Goal: Task Accomplishment & Management: Manage account settings

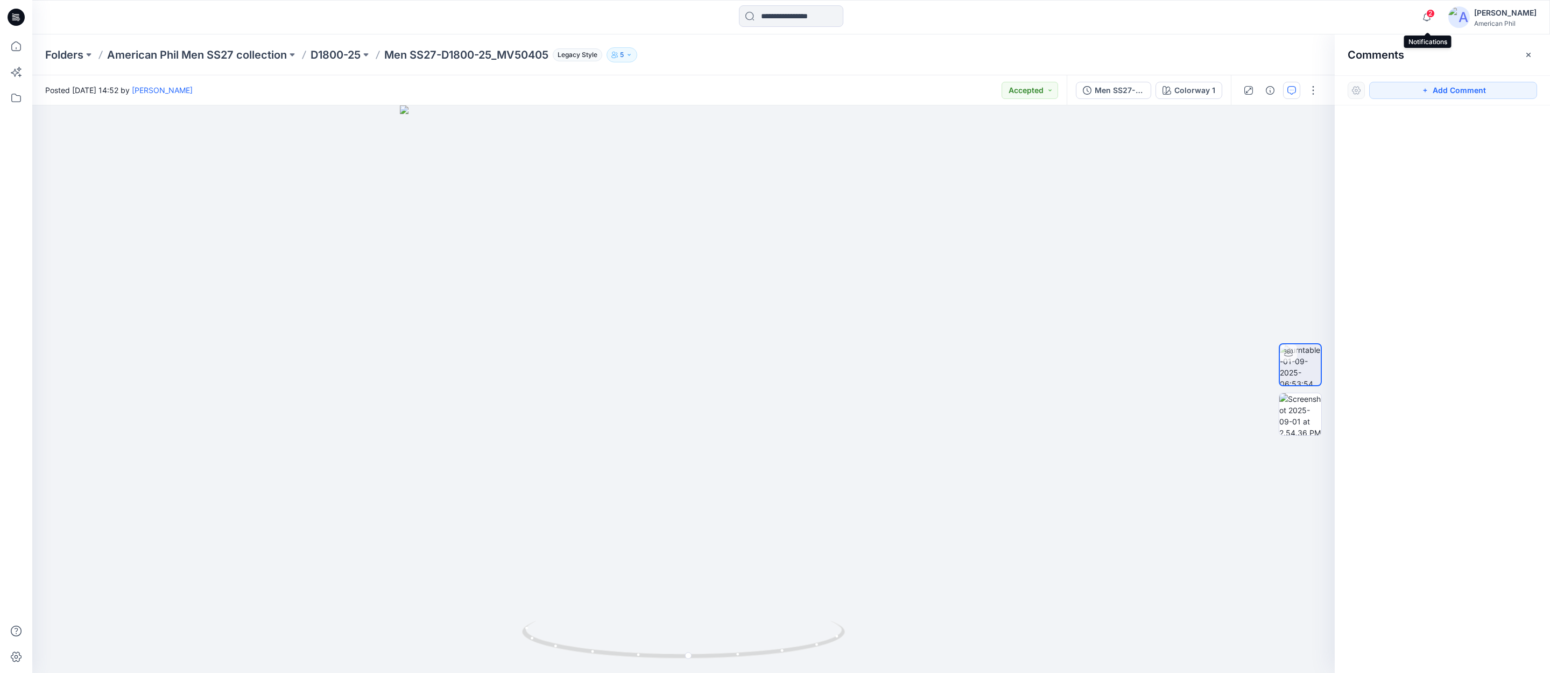
click at [1433, 13] on span "2" at bounding box center [1430, 13] width 9 height 9
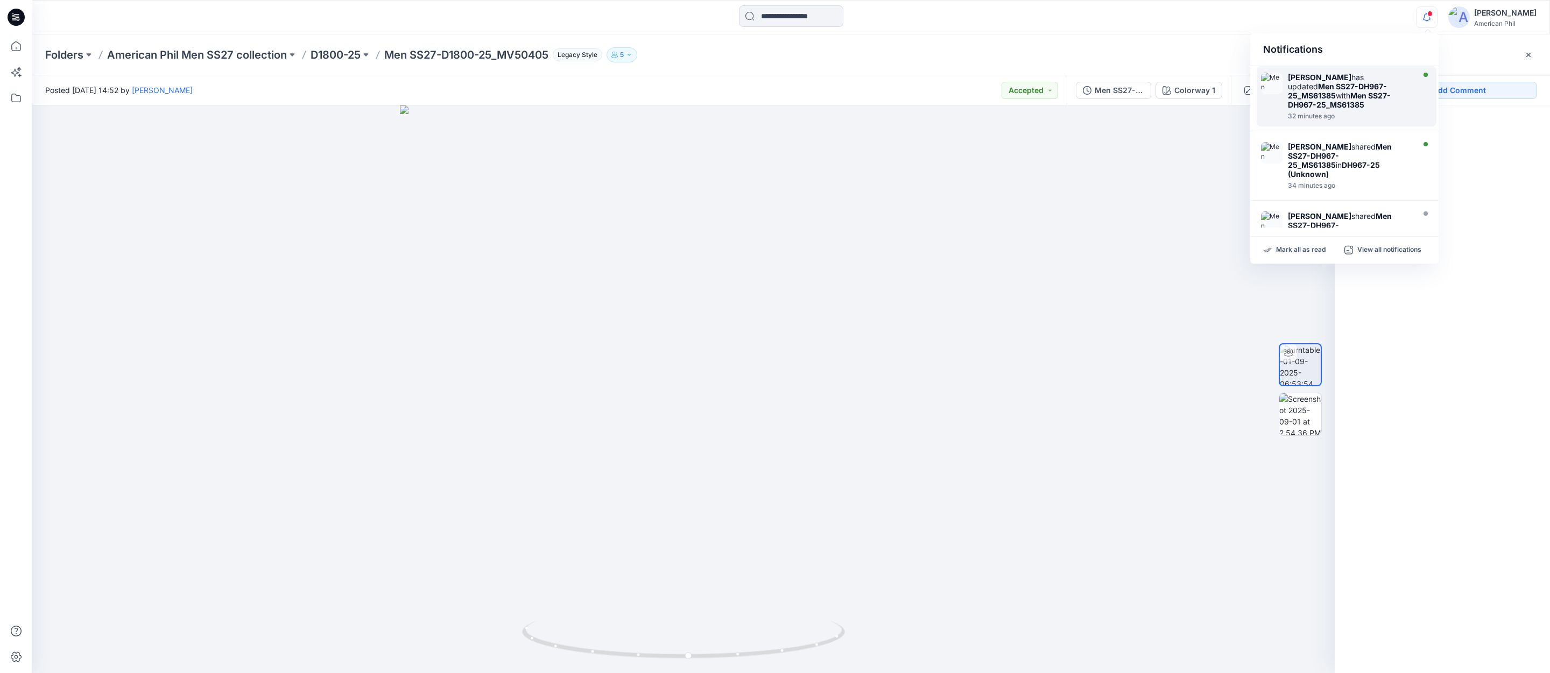
click at [1273, 88] on img at bounding box center [1272, 84] width 22 height 22
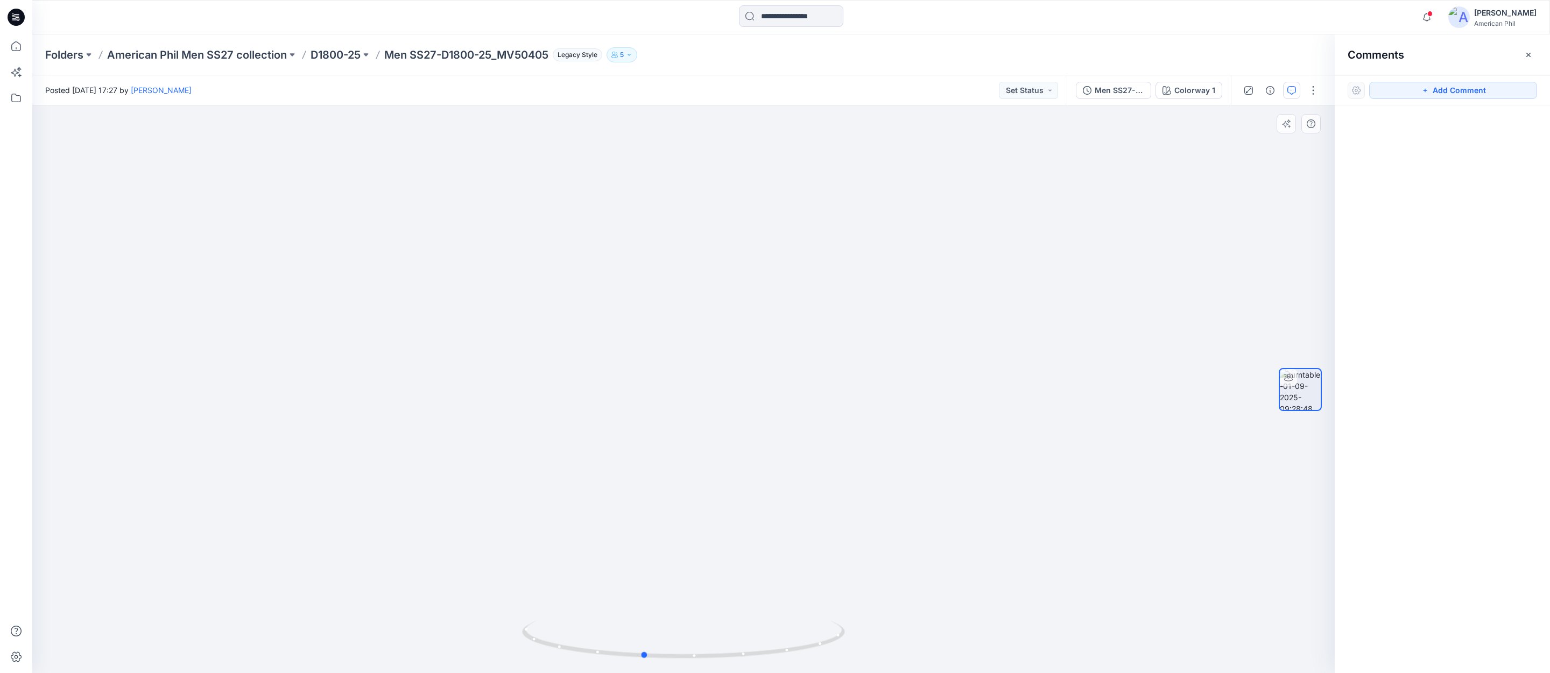
drag, startPoint x: 705, startPoint y: 657, endPoint x: 988, endPoint y: 610, distance: 286.4
click at [988, 610] on div at bounding box center [683, 390] width 1303 height 568
click at [1050, 87] on button "Set Status" at bounding box center [1028, 90] width 59 height 17
click at [993, 140] on p "Accepted" at bounding box center [999, 140] width 34 height 14
click at [1429, 11] on icon "button" at bounding box center [1427, 17] width 20 height 22
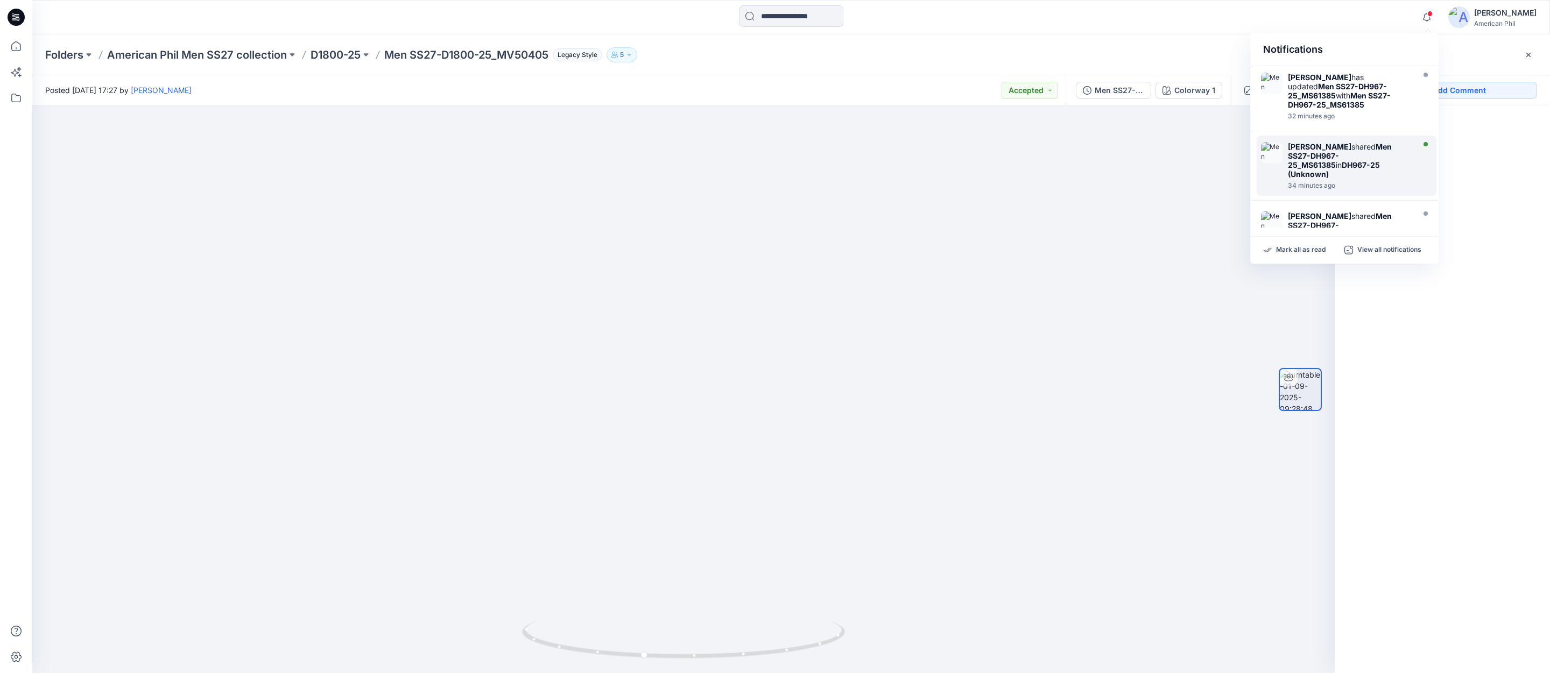
click at [1302, 150] on strong "Men SS27-DH967-25_MS61385" at bounding box center [1340, 155] width 104 height 27
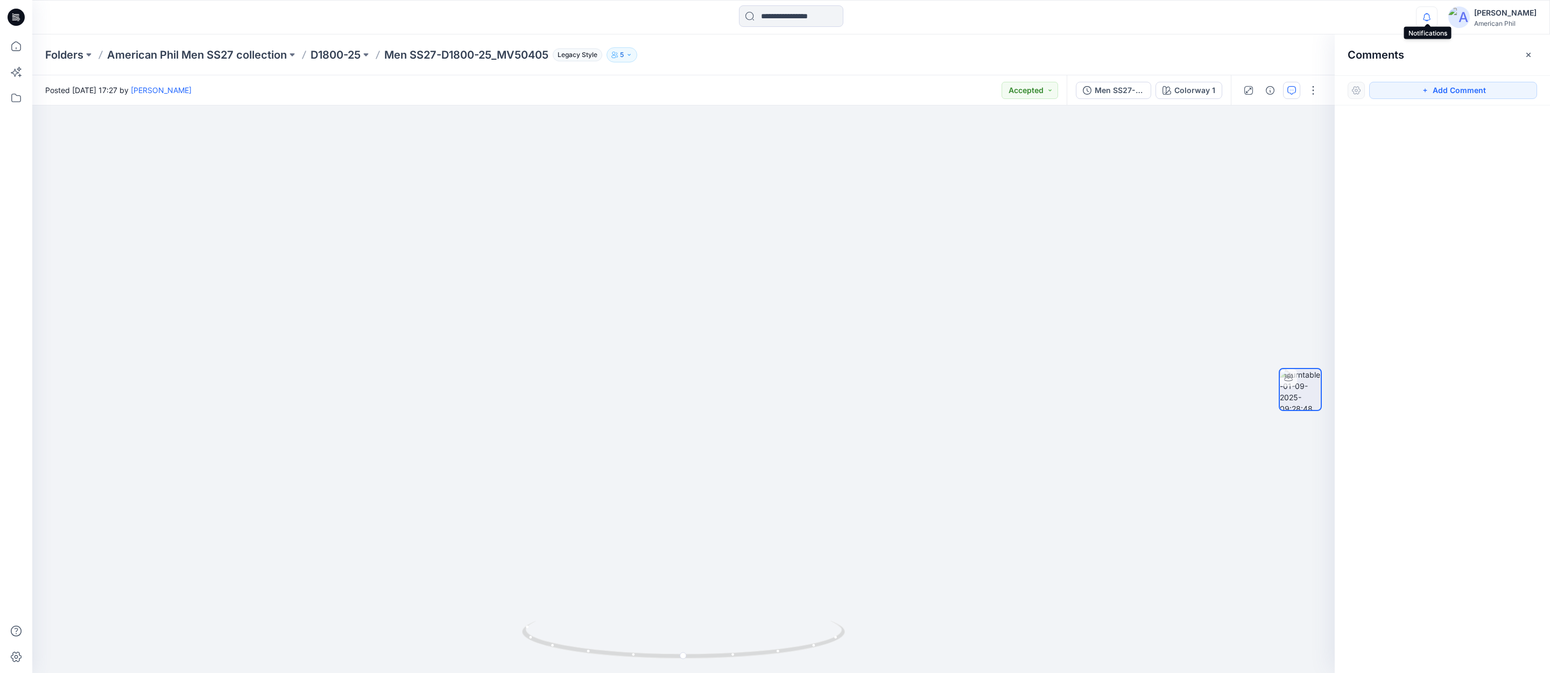
click at [1430, 16] on icon "button" at bounding box center [1427, 16] width 8 height 7
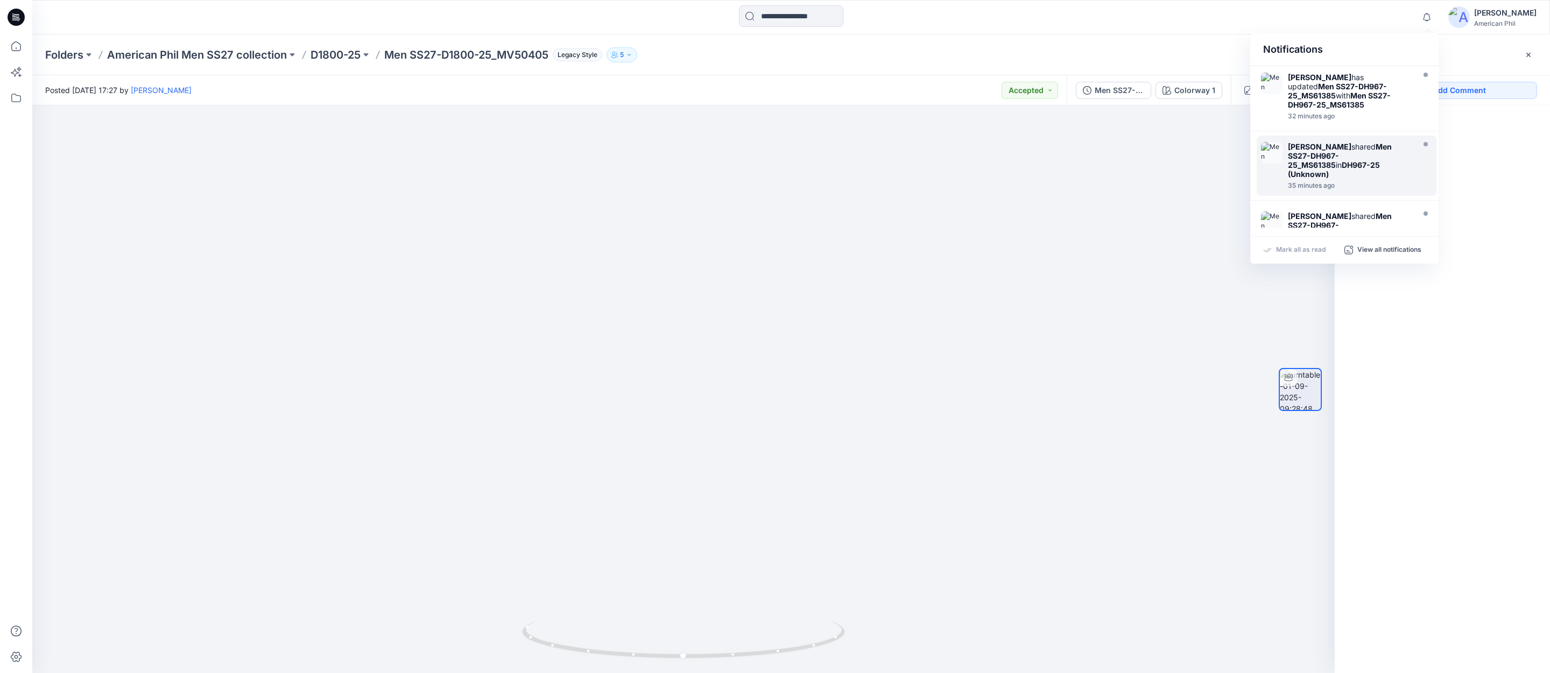
click at [1295, 18] on div "Notifications [PERSON_NAME] has updated Men SS27-DH967-25_MS61385 with Men SS27…" at bounding box center [790, 17] width 1517 height 24
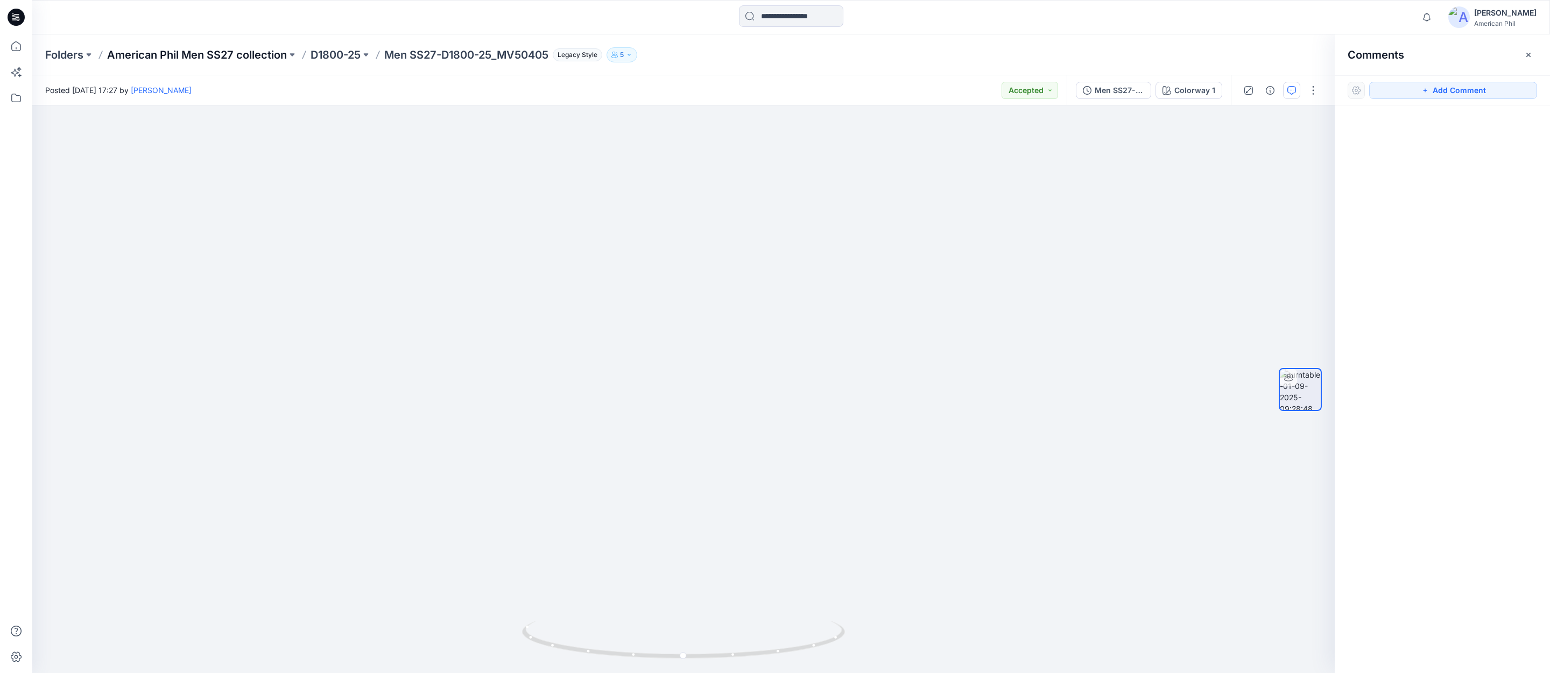
click at [188, 53] on p "American Phil Men SS27 collection" at bounding box center [197, 54] width 180 height 15
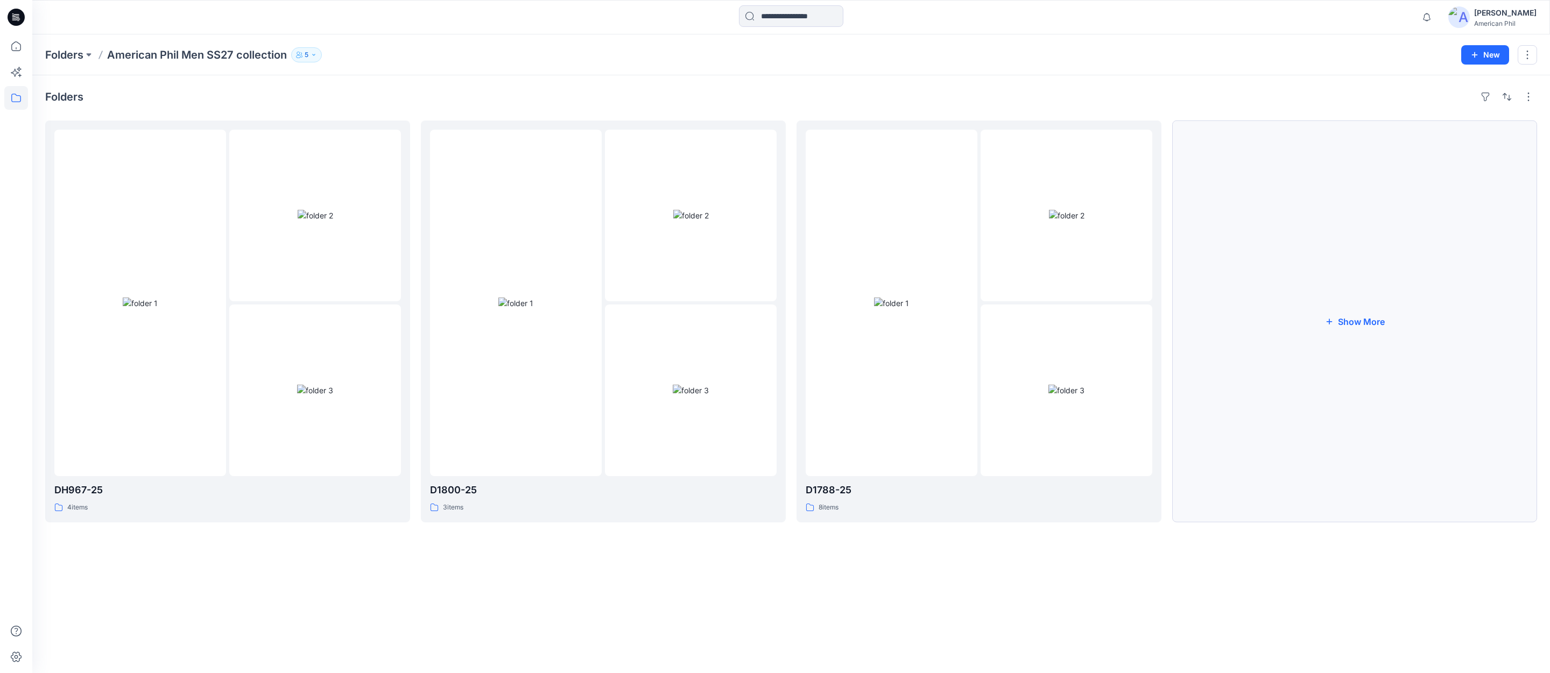
click at [1367, 324] on button "Show More" at bounding box center [1354, 322] width 365 height 402
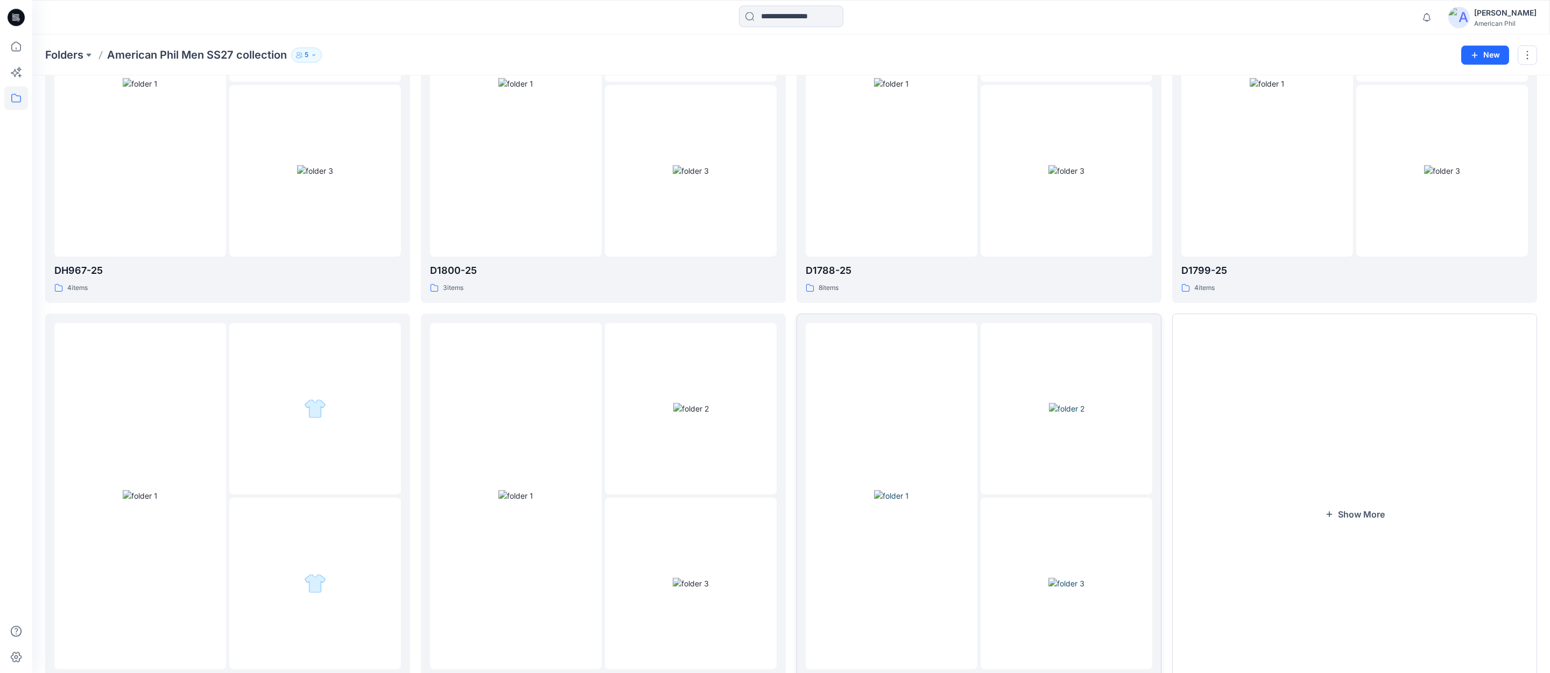
scroll to position [292, 0]
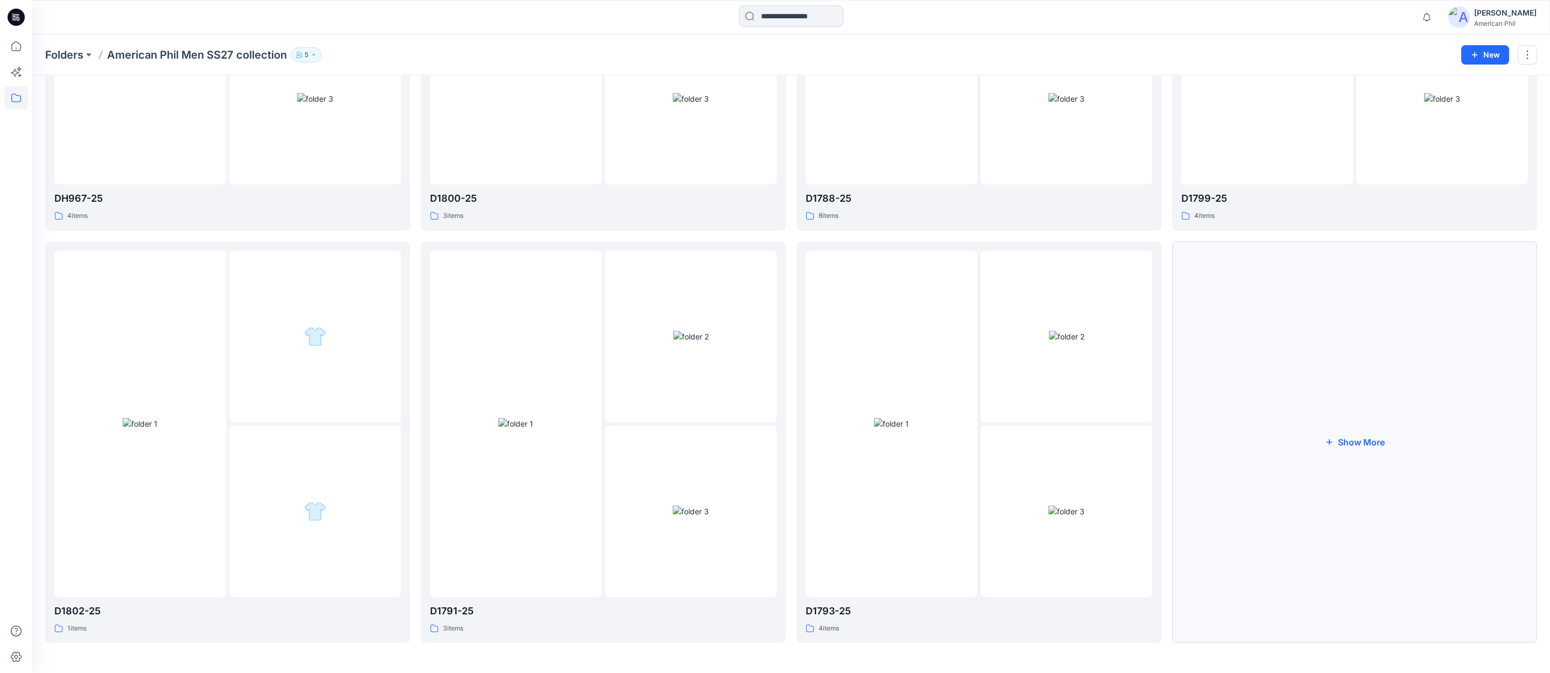
click at [1356, 439] on button "Show More" at bounding box center [1354, 443] width 365 height 402
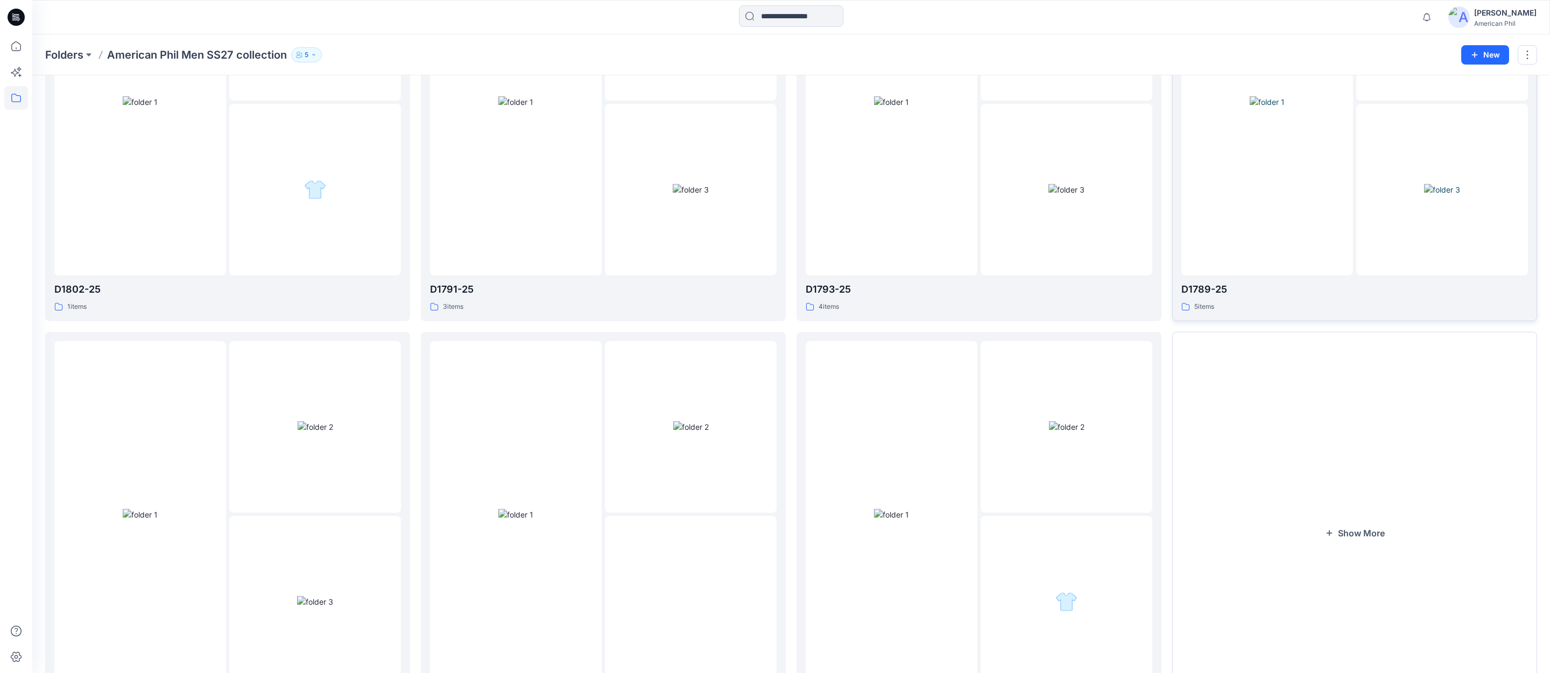
scroll to position [705, 0]
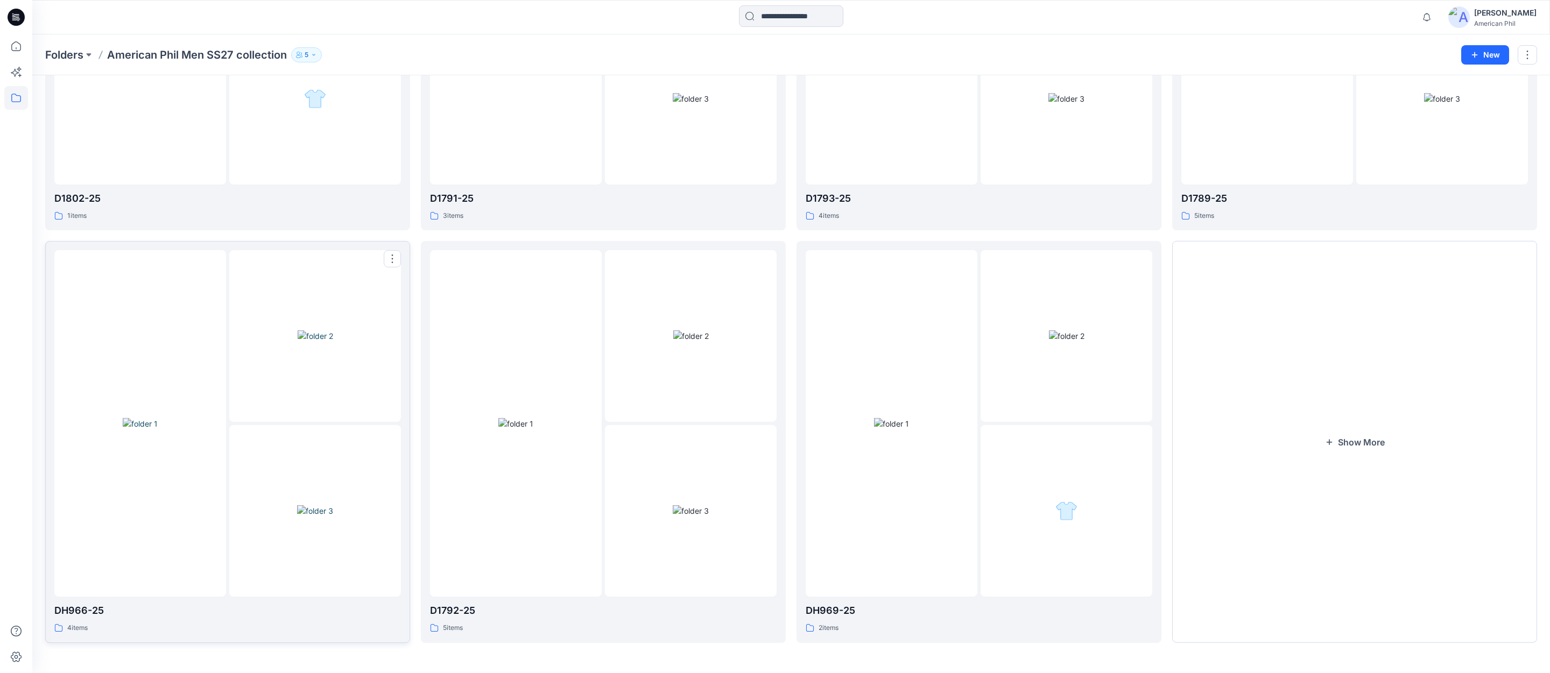
click at [324, 510] on img at bounding box center [315, 510] width 36 height 11
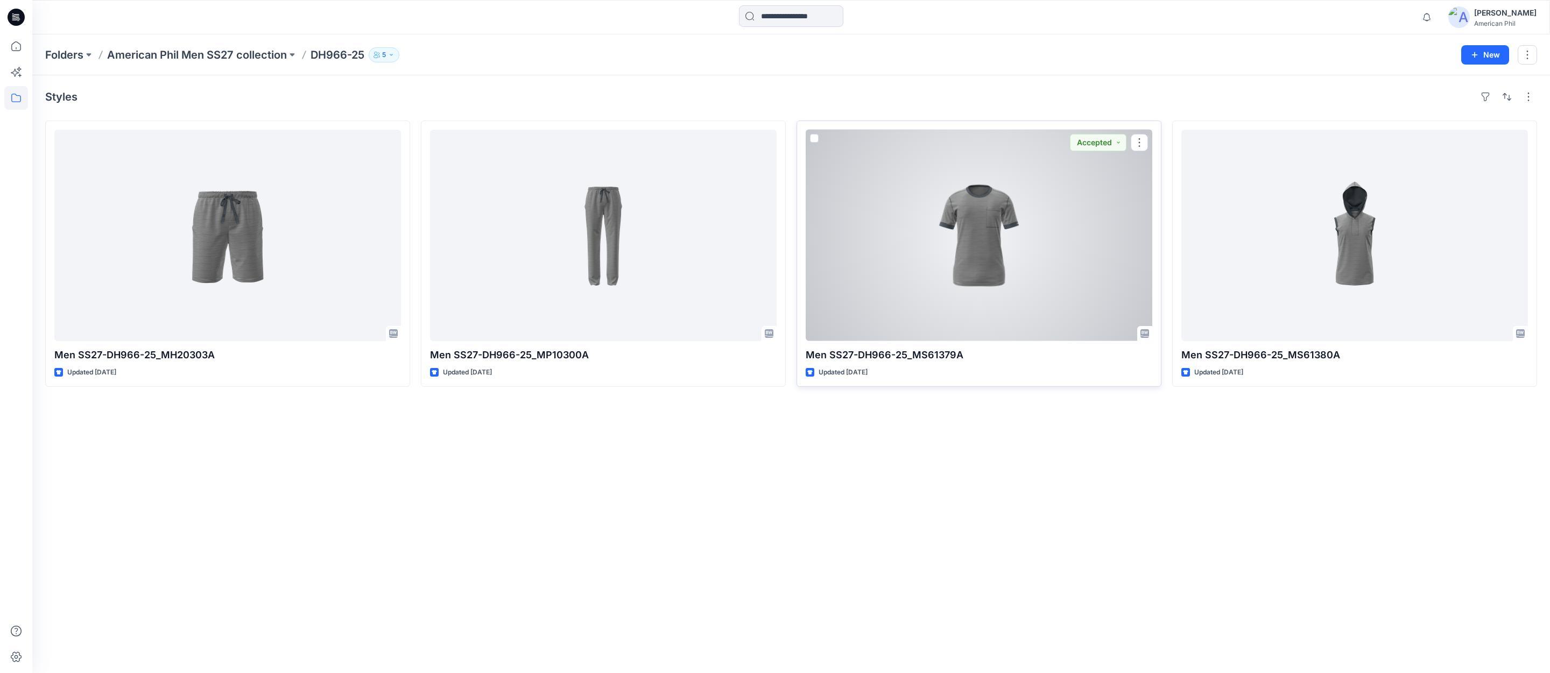
click at [975, 226] on div at bounding box center [979, 236] width 347 height 212
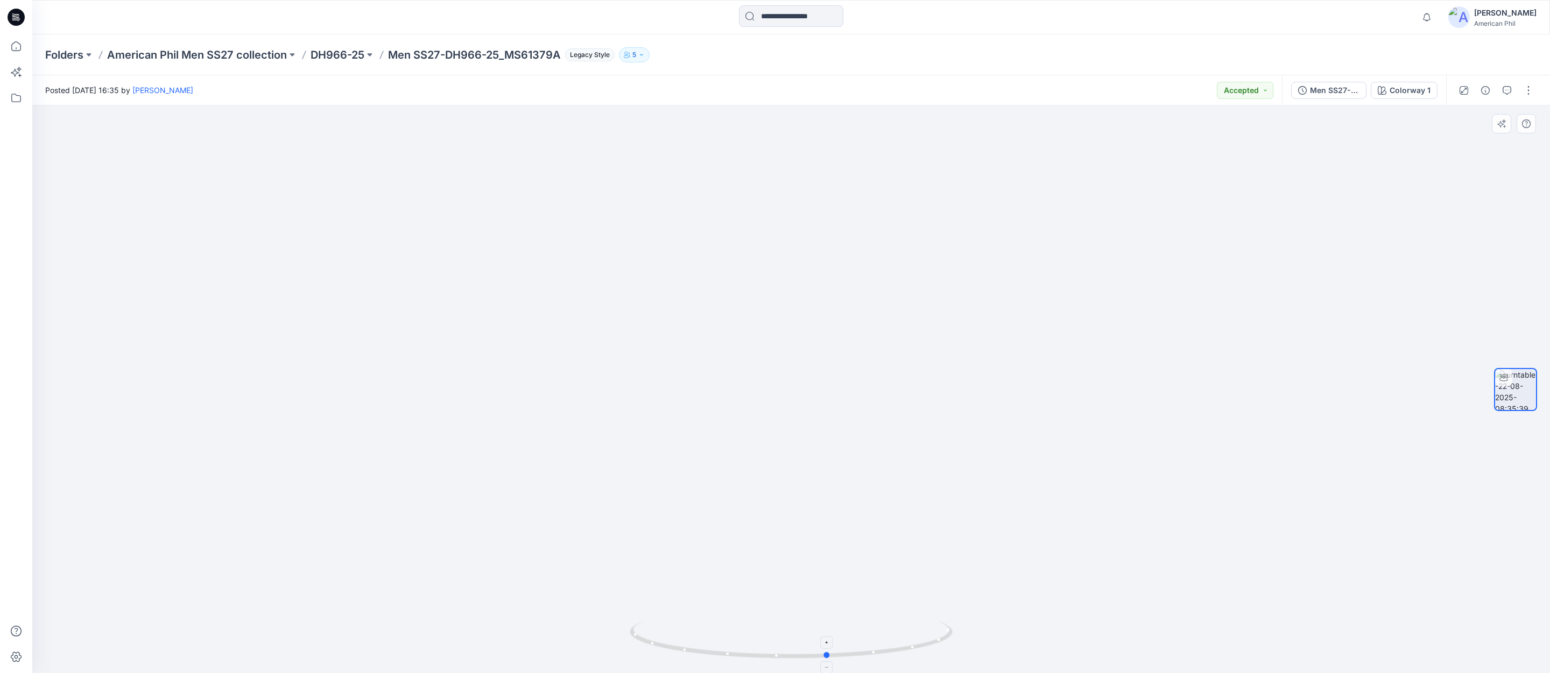
drag, startPoint x: 870, startPoint y: 648, endPoint x: 928, endPoint y: 631, distance: 59.8
click at [928, 631] on icon at bounding box center [793, 641] width 326 height 40
click at [334, 55] on p "DH966-25" at bounding box center [338, 54] width 54 height 15
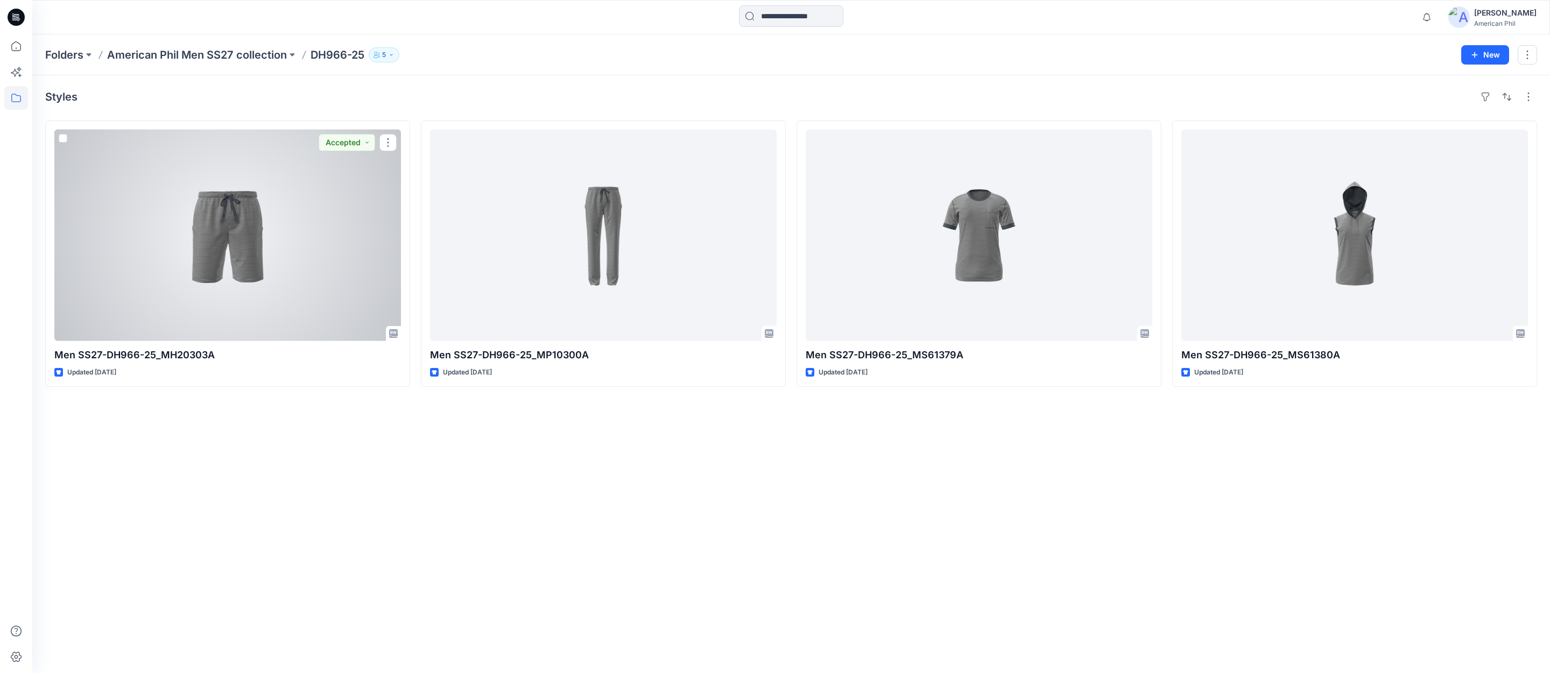
click at [233, 223] on div at bounding box center [227, 236] width 347 height 212
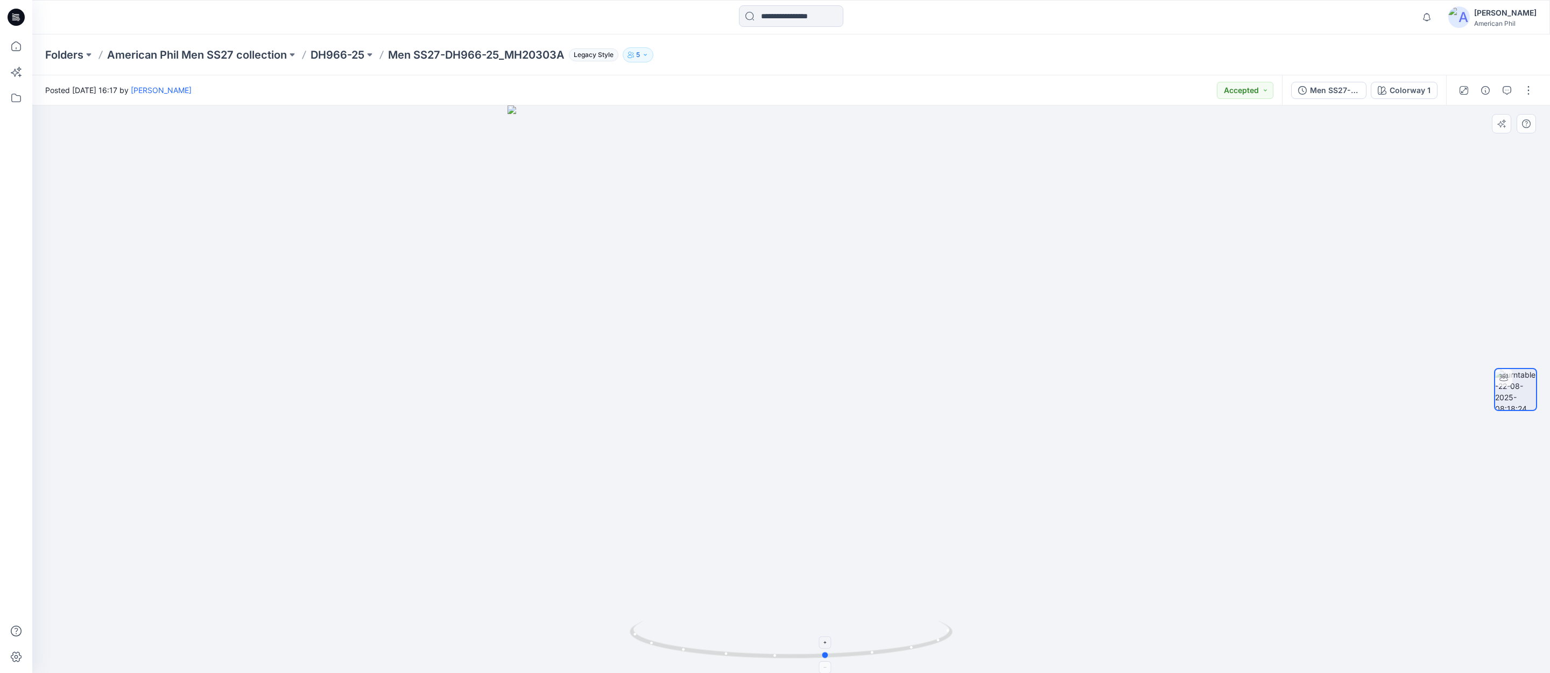
drag, startPoint x: 781, startPoint y: 646, endPoint x: 810, endPoint y: 638, distance: 30.2
click at [814, 639] on icon at bounding box center [793, 641] width 326 height 40
click at [218, 54] on p "American Phil Men SS27 collection" at bounding box center [197, 54] width 180 height 15
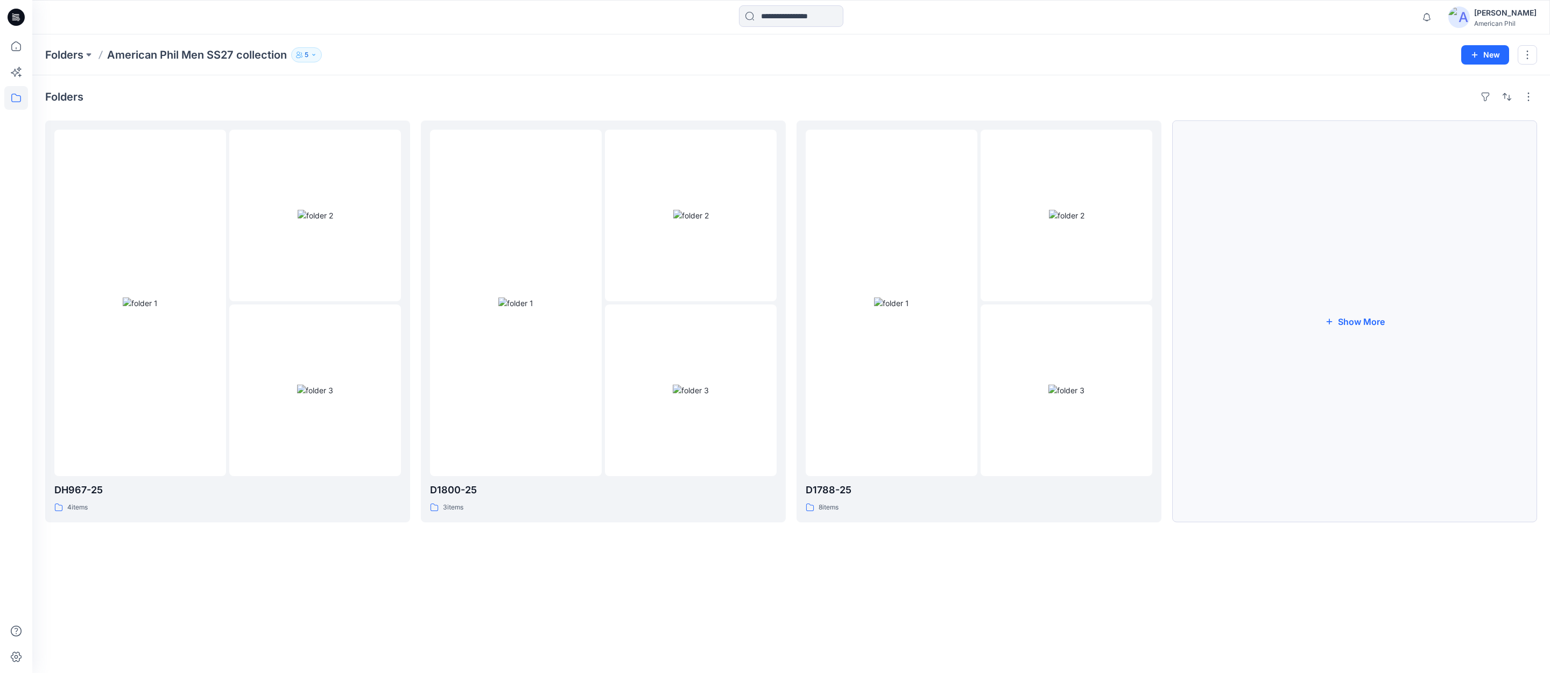
click at [1358, 325] on button "Show More" at bounding box center [1354, 322] width 365 height 402
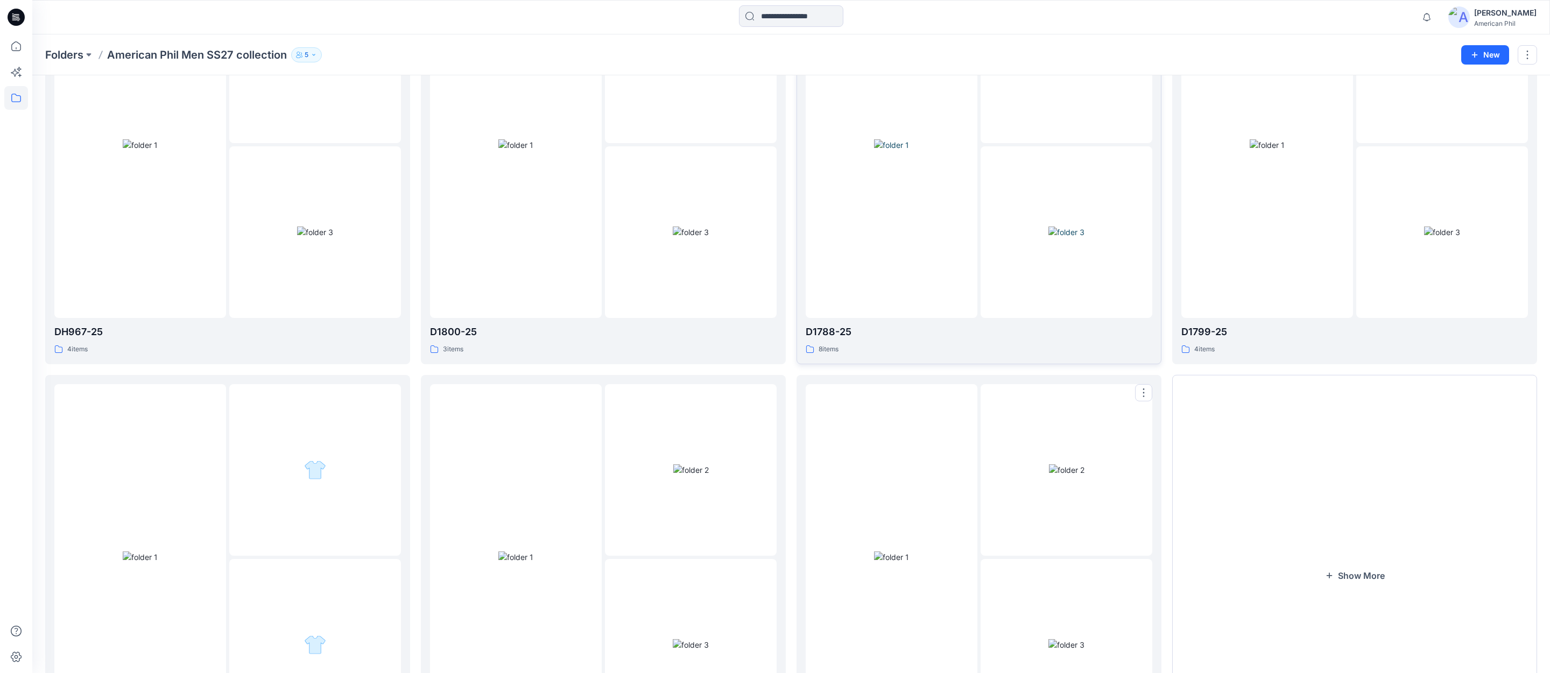
scroll to position [292, 0]
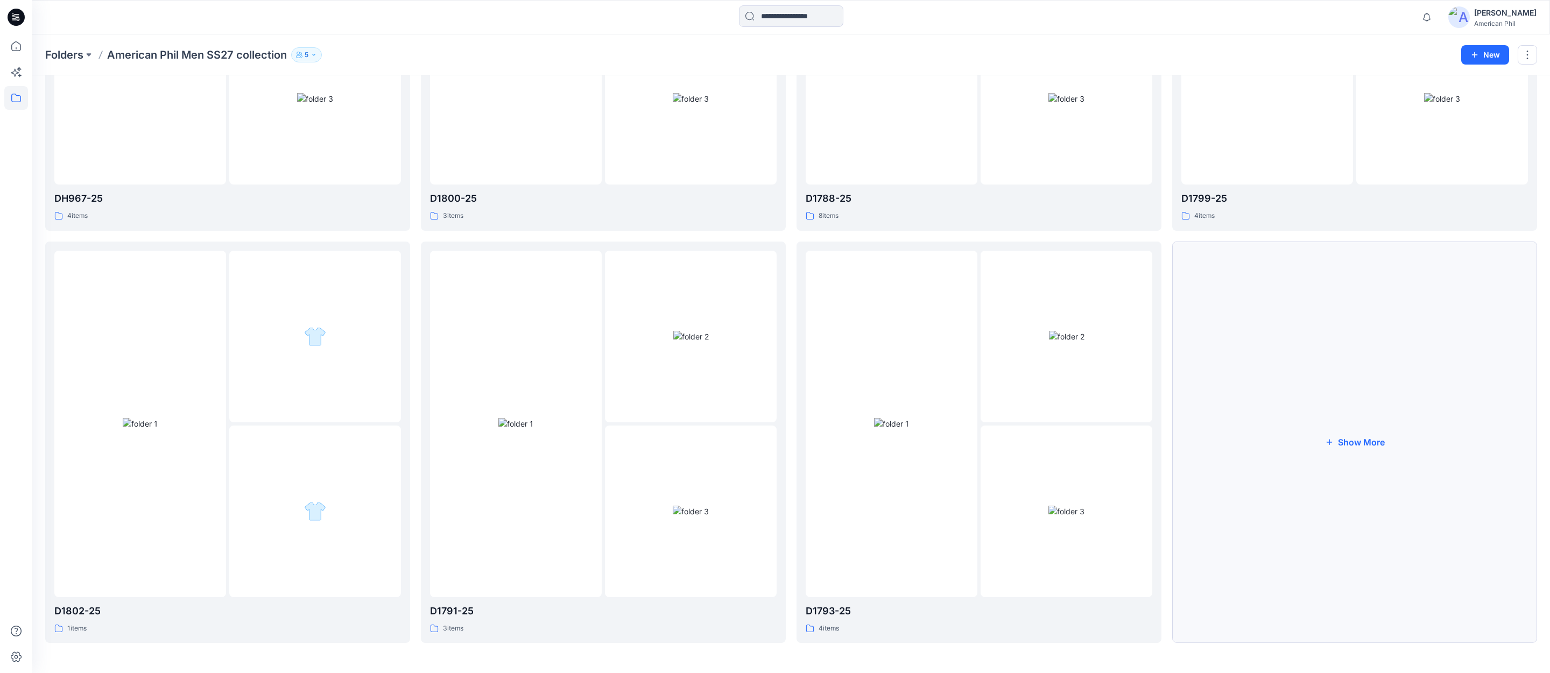
click at [1374, 444] on button "Show More" at bounding box center [1354, 443] width 365 height 402
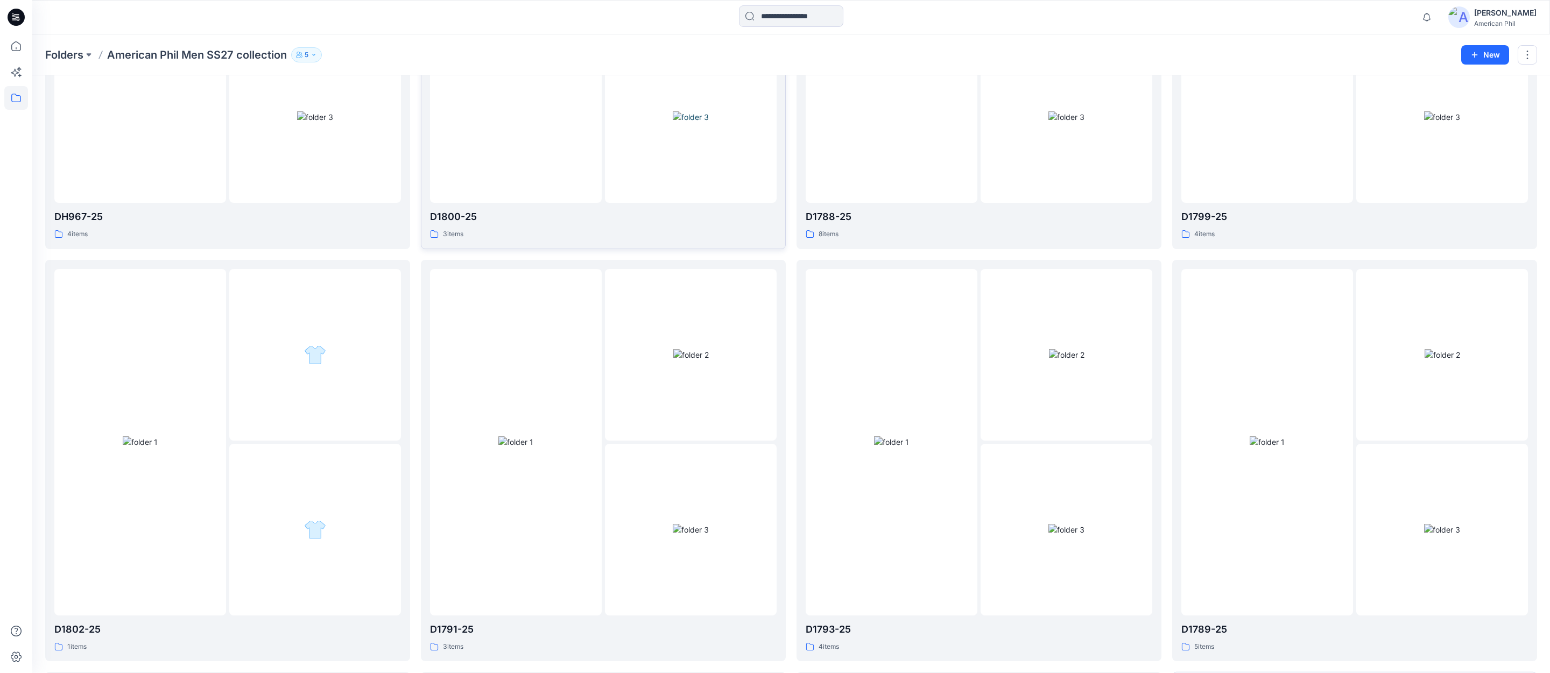
scroll to position [0, 0]
